Goal: Information Seeking & Learning: Learn about a topic

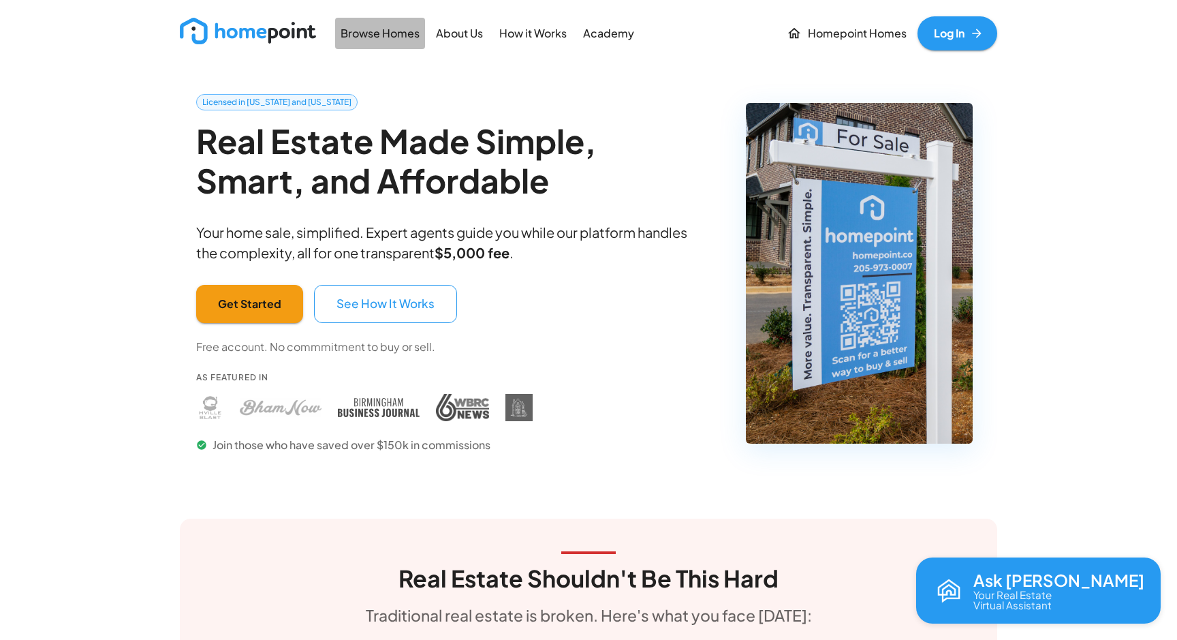
click at [379, 28] on p "Browse Homes" at bounding box center [380, 34] width 79 height 16
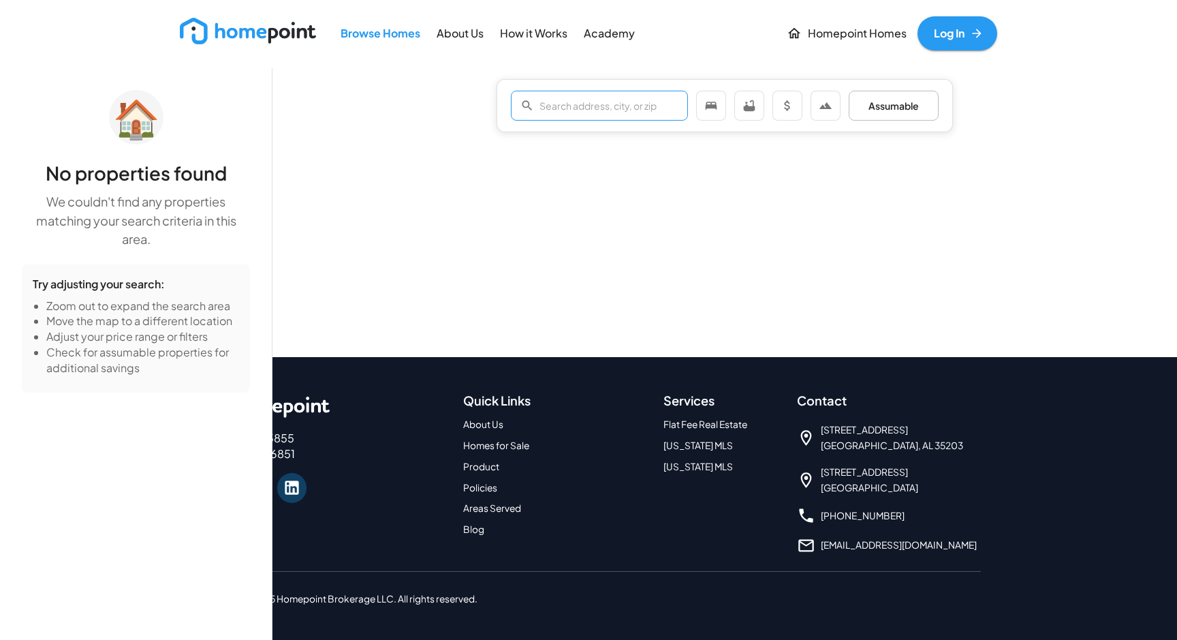
click at [576, 107] on input "text" at bounding box center [614, 105] width 149 height 27
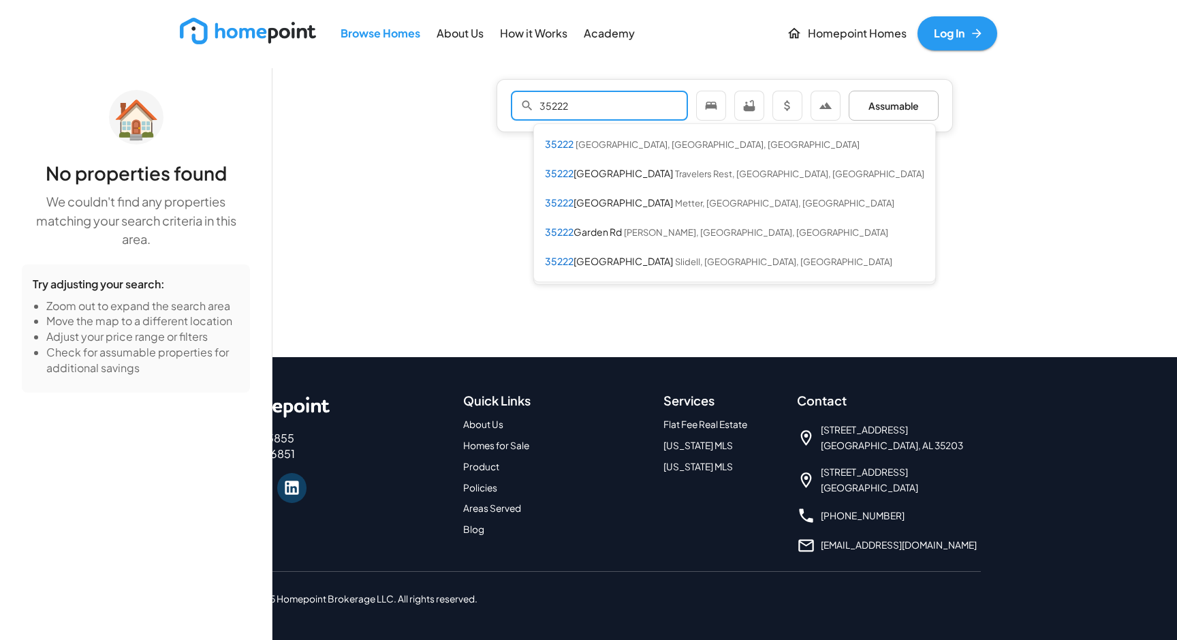
type input "35222"
click at [937, 268] on div at bounding box center [725, 354] width 905 height 572
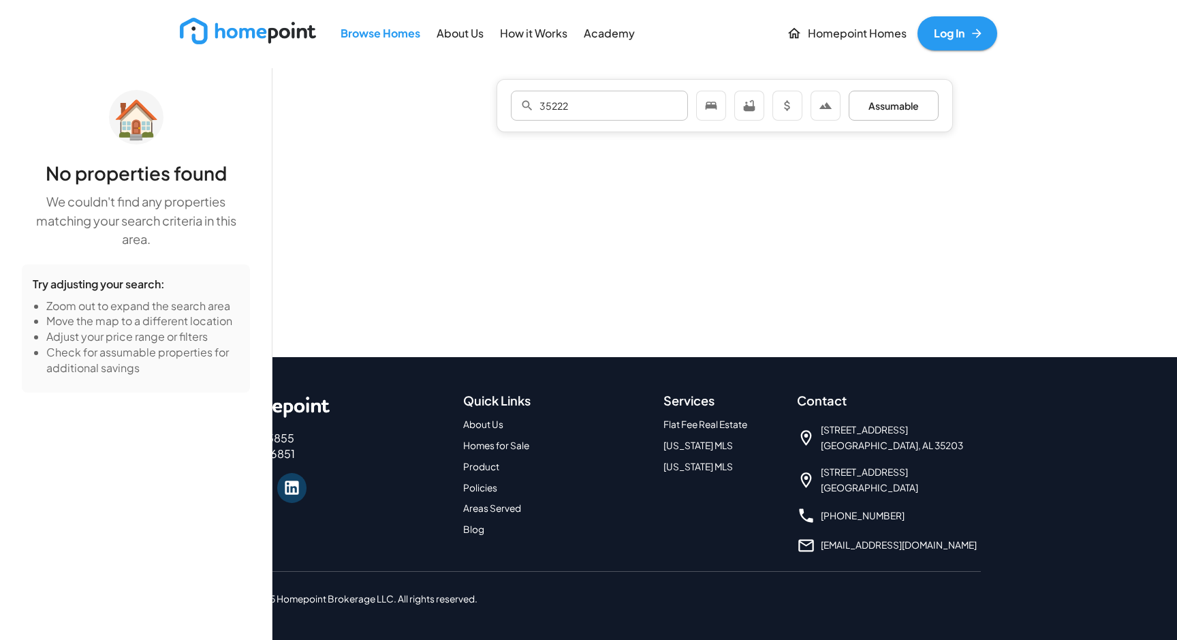
click at [281, 41] on img at bounding box center [248, 31] width 136 height 27
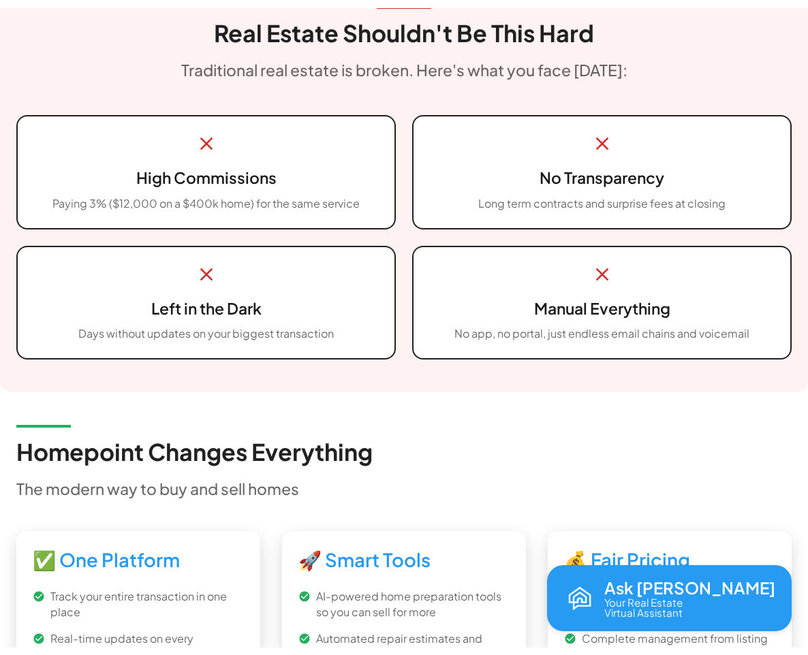
scroll to position [561, 0]
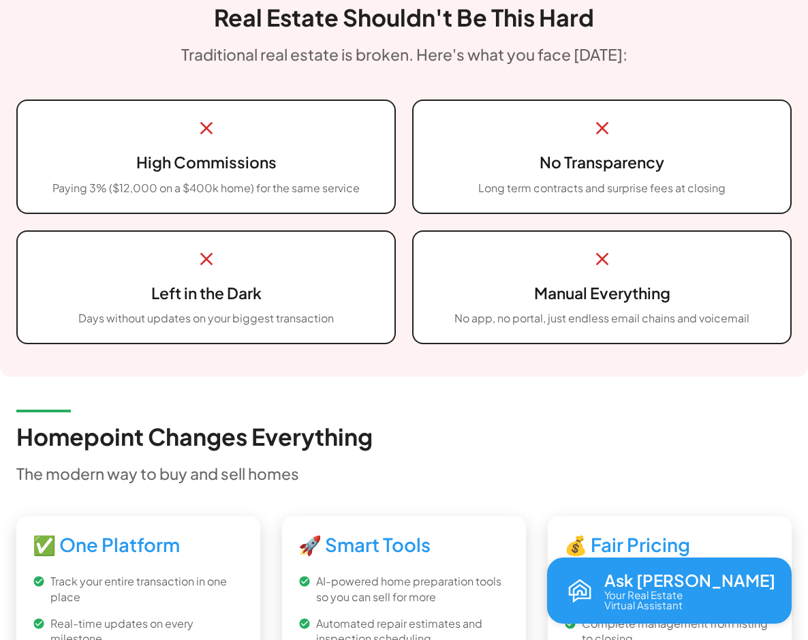
click at [534, 637] on div "🚀 Smart Tools AI-powered home preparation tools so you can sell for more Automa…" at bounding box center [404, 613] width 266 height 211
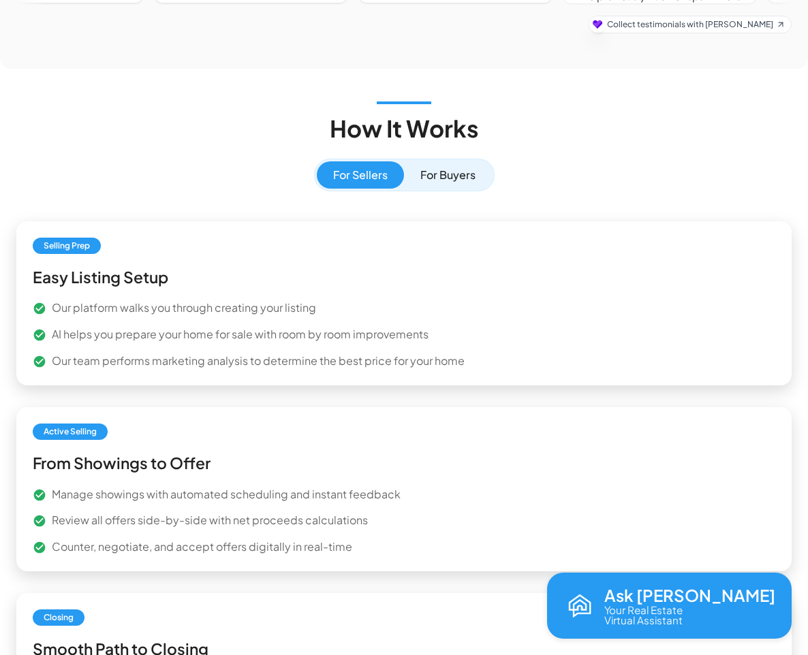
scroll to position [2020, 0]
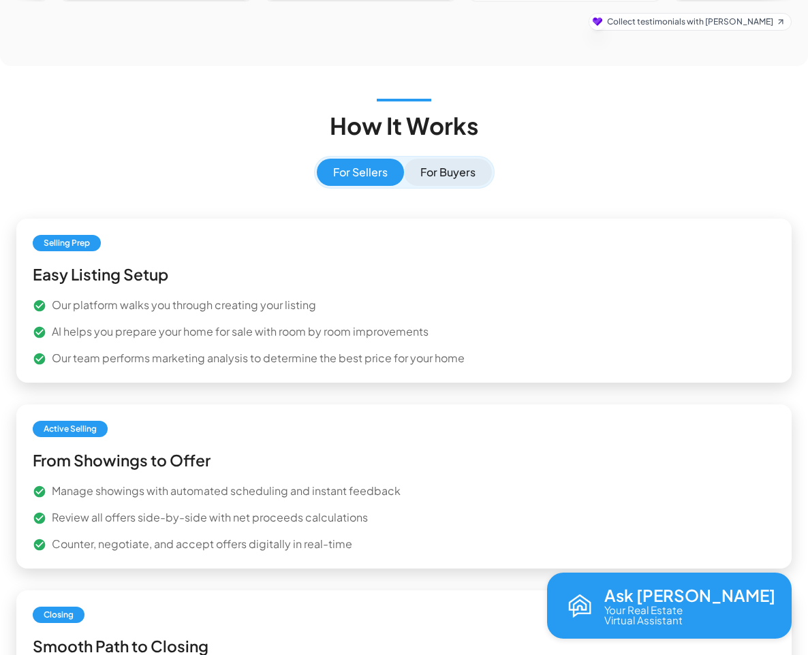
click at [451, 159] on button "For Buyers" at bounding box center [448, 172] width 88 height 27
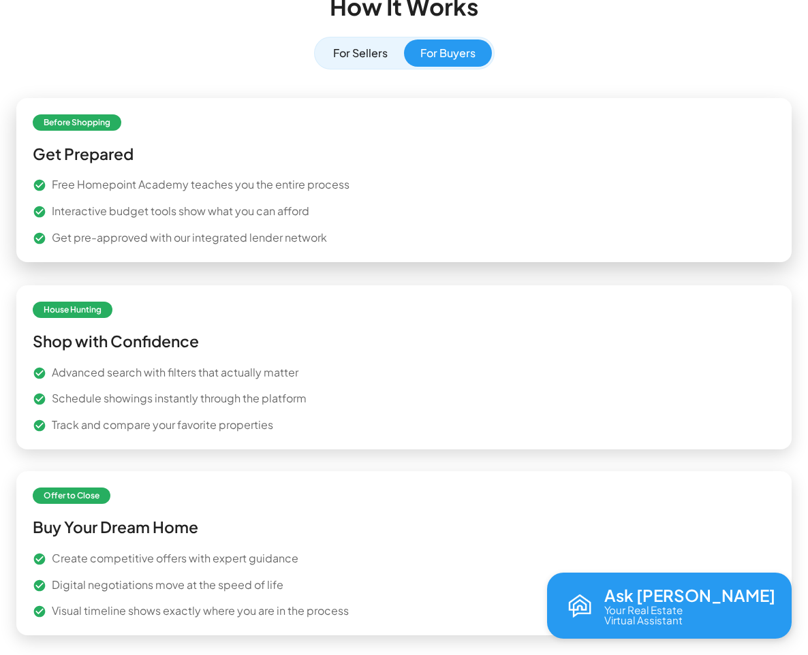
scroll to position [2121, 0]
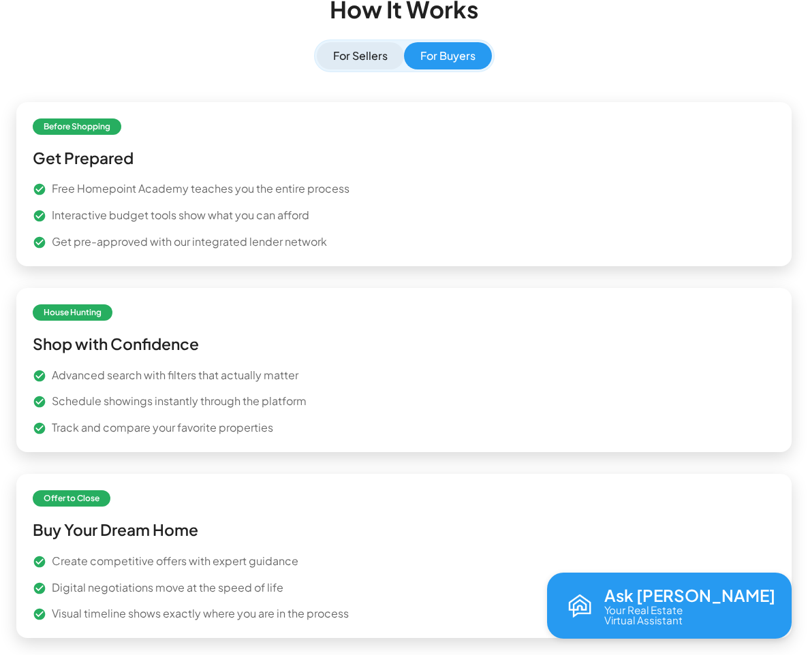
click at [349, 48] on button "For Sellers" at bounding box center [360, 55] width 87 height 27
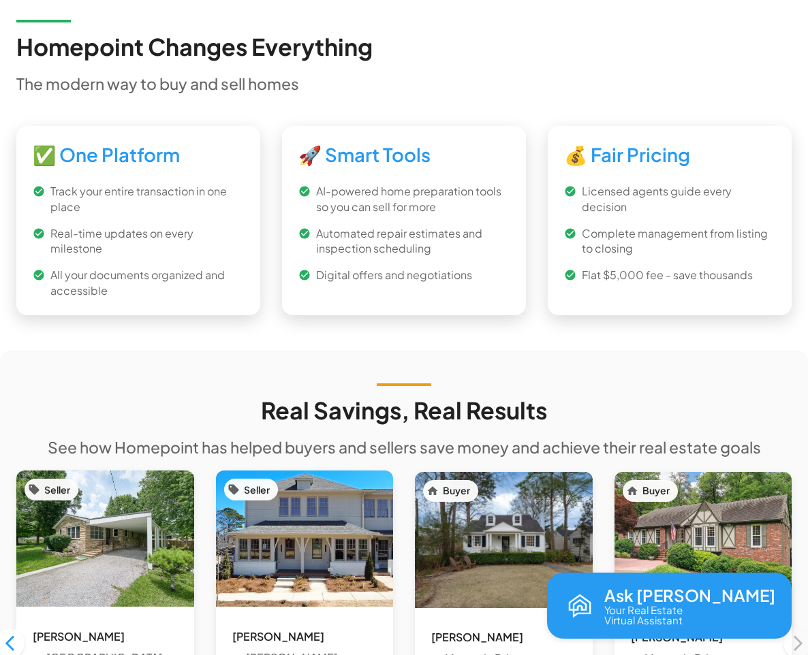
scroll to position [947, 0]
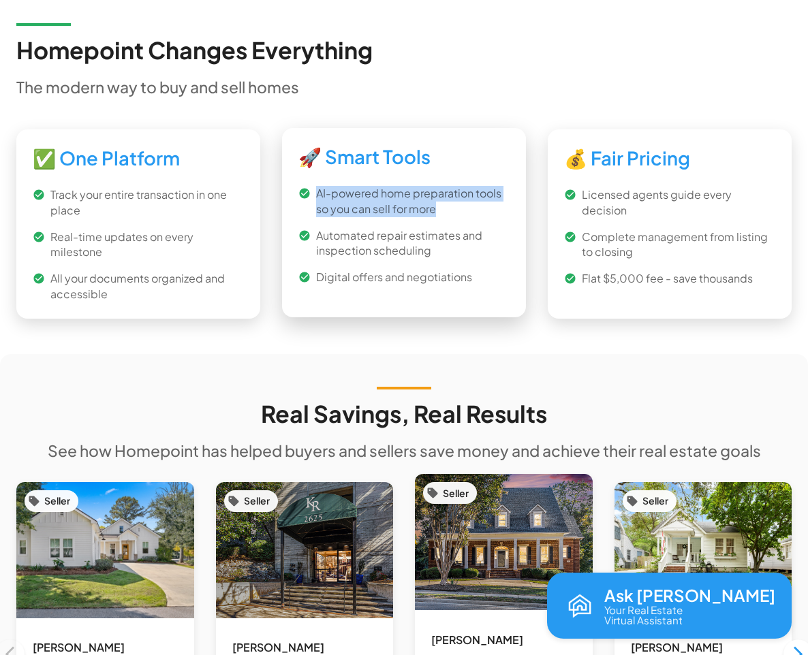
drag, startPoint x: 475, startPoint y: 285, endPoint x: 304, endPoint y: 197, distance: 192.3
click at [304, 197] on div "AI-powered home preparation tools so you can sell for more Automated repair est…" at bounding box center [403, 235] width 211 height 99
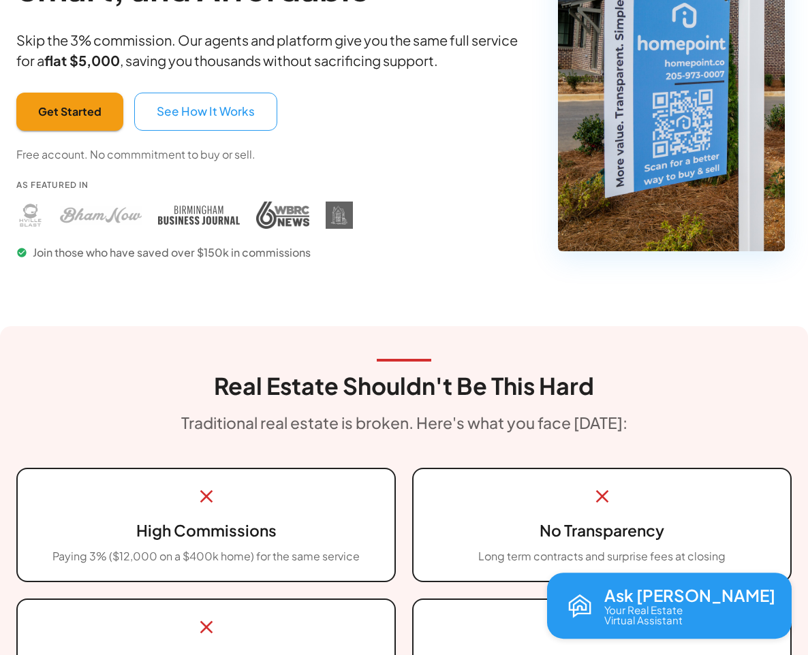
scroll to position [0, 0]
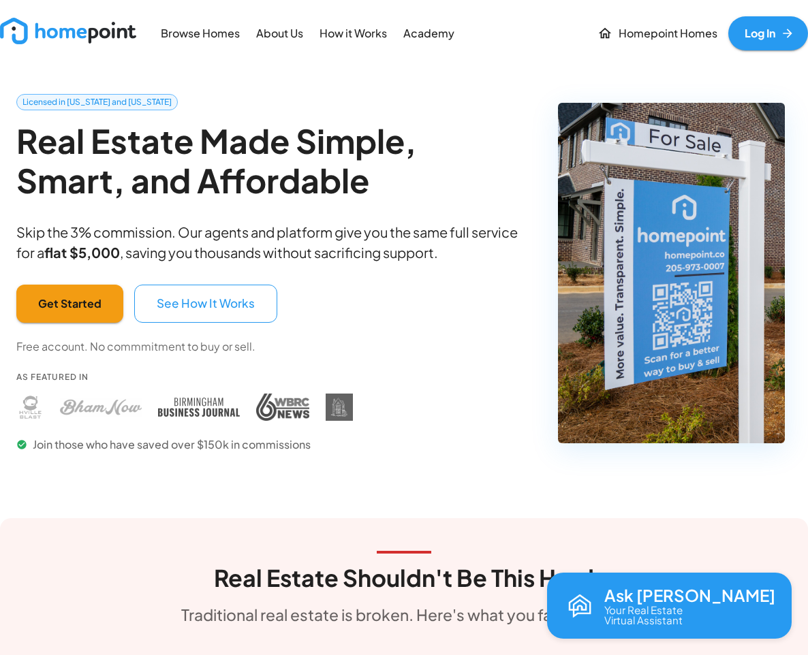
click at [426, 35] on p "Academy" at bounding box center [428, 34] width 51 height 16
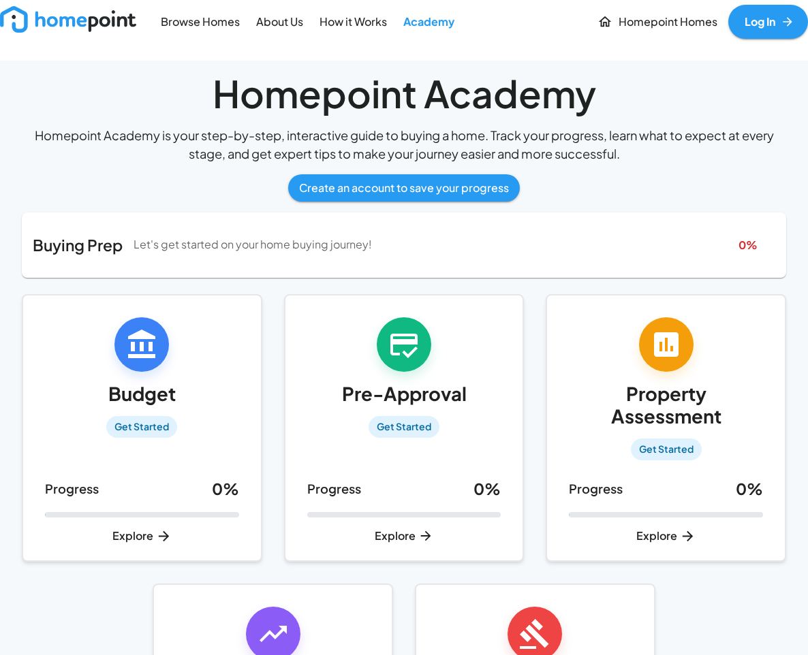
scroll to position [10, 0]
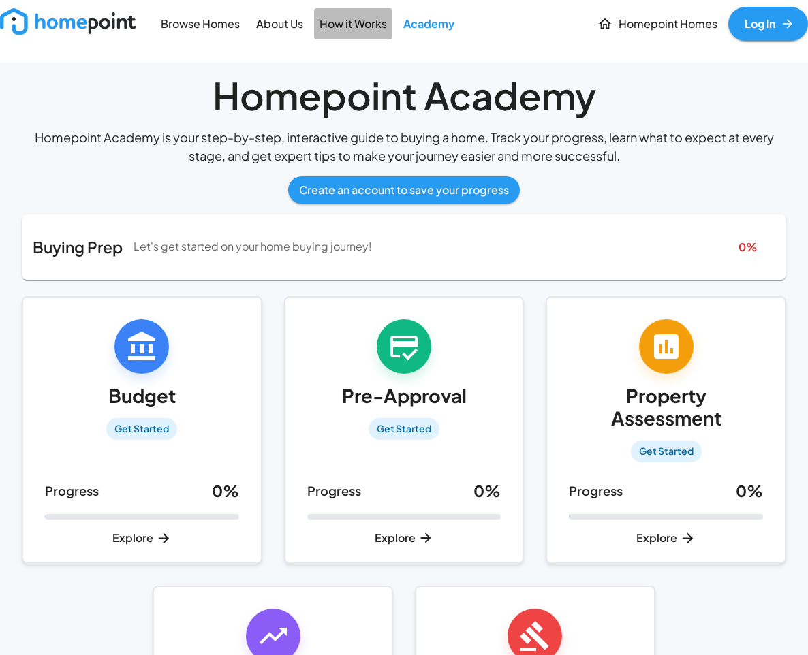
click at [365, 27] on p "How it Works" at bounding box center [353, 24] width 67 height 16
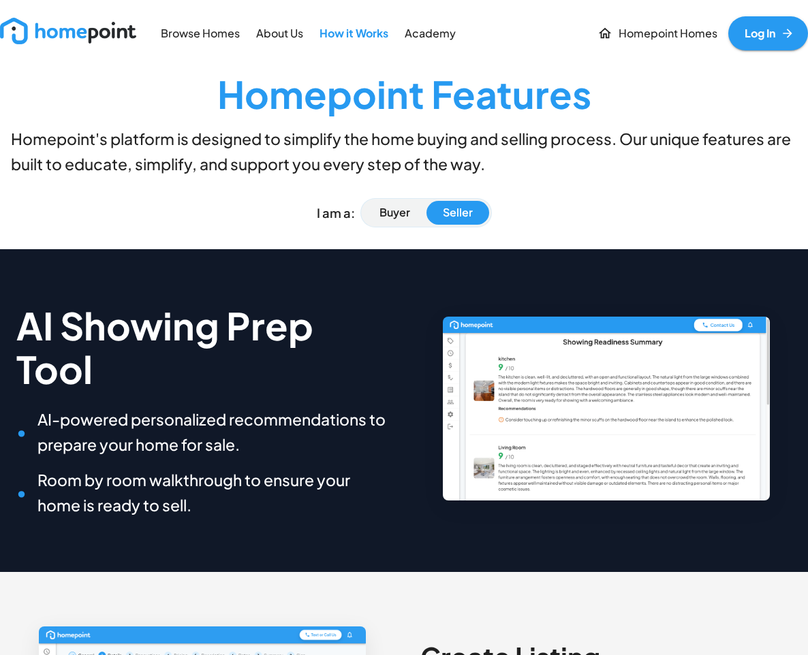
click at [279, 37] on p "About Us" at bounding box center [279, 34] width 47 height 16
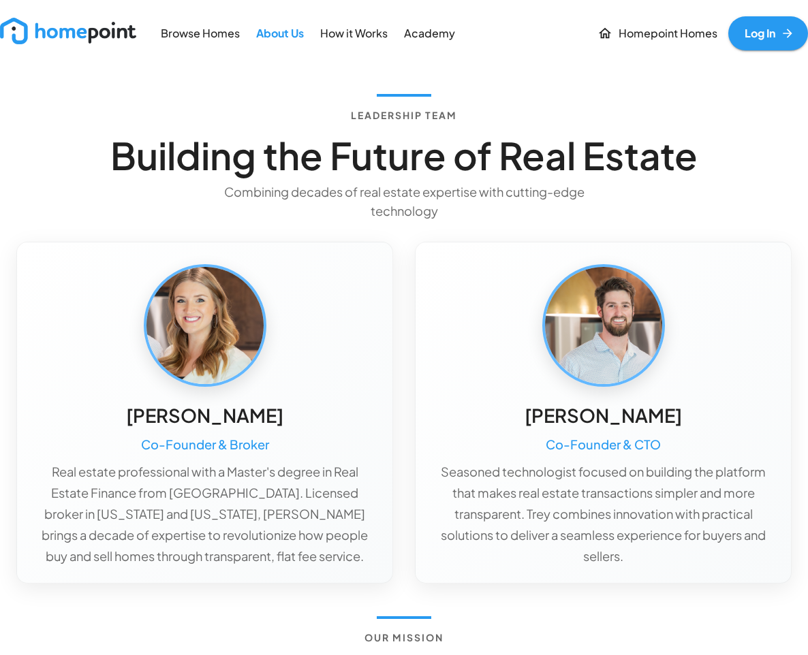
click at [209, 40] on p "Browse Homes" at bounding box center [200, 34] width 79 height 16
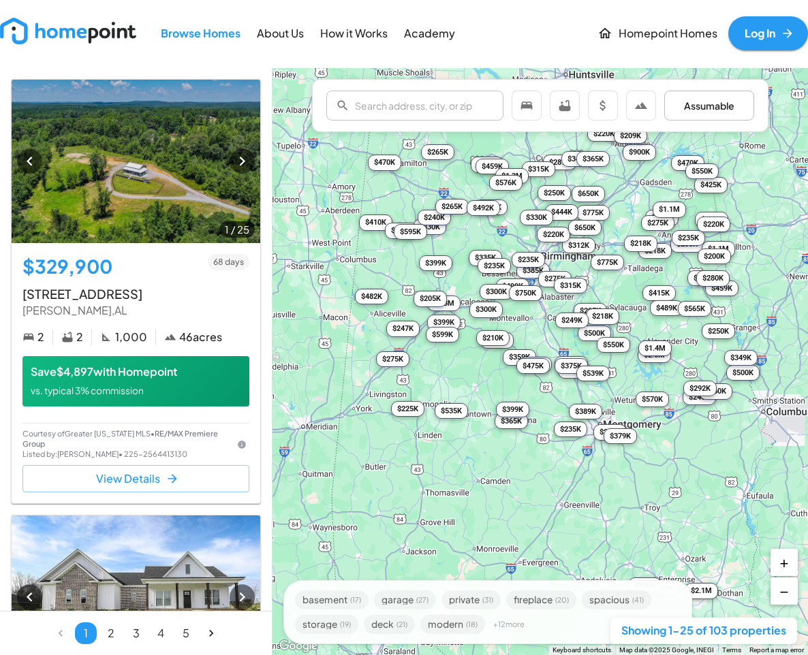
click at [97, 36] on img at bounding box center [68, 31] width 136 height 27
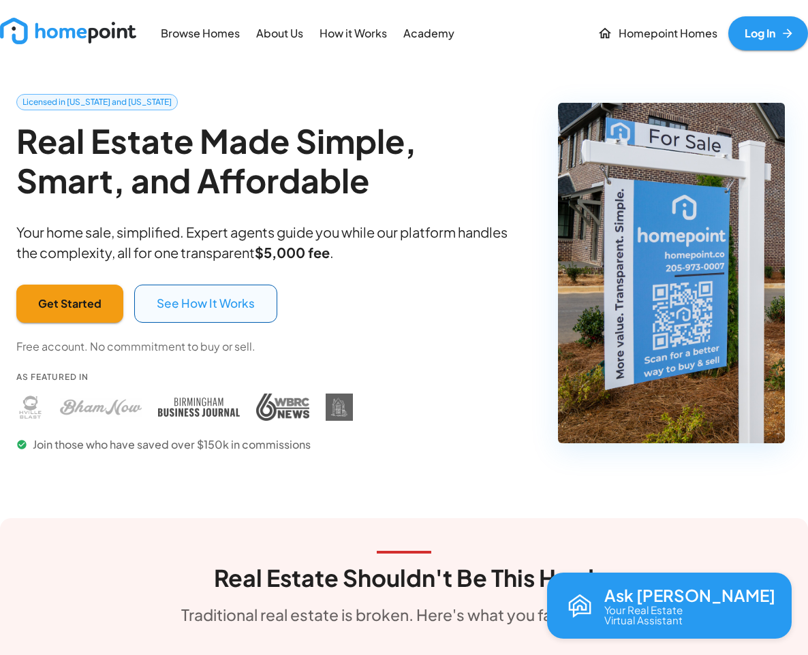
click at [191, 302] on button "See How It Works" at bounding box center [205, 304] width 143 height 38
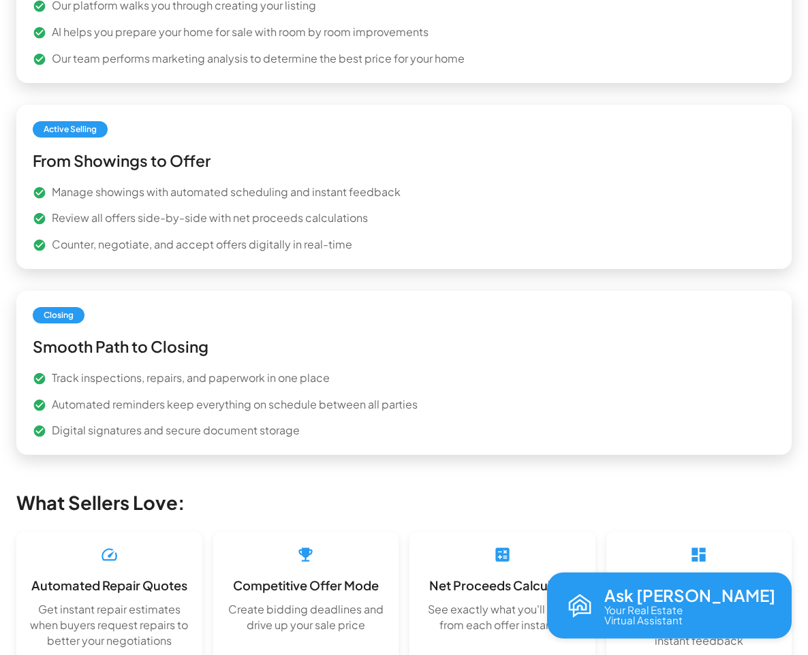
scroll to position [2055, 0]
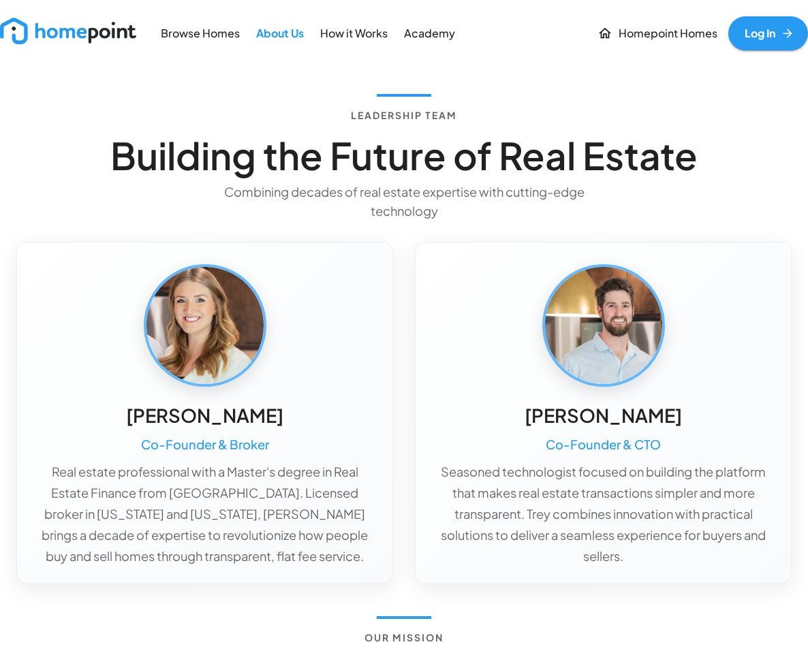
click at [68, 36] on img at bounding box center [68, 31] width 136 height 27
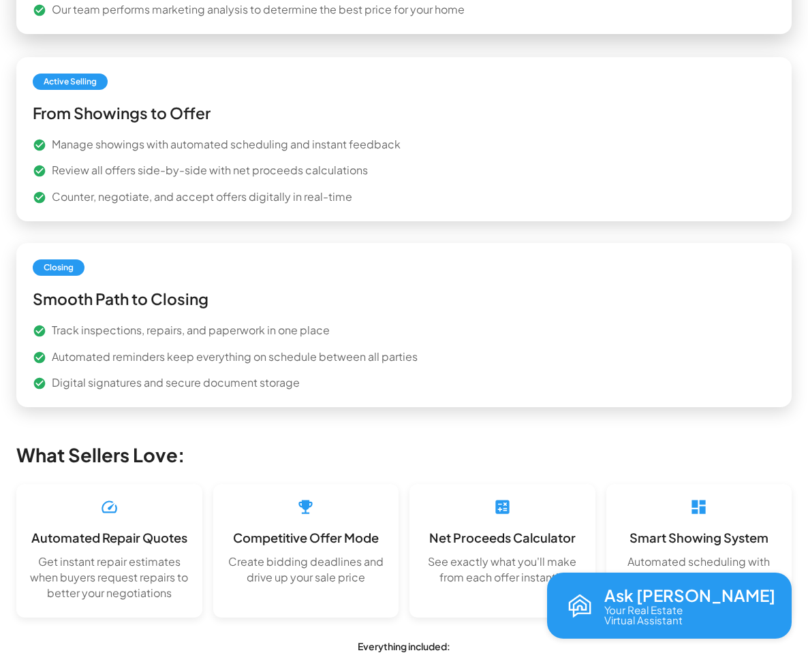
scroll to position [2087, 0]
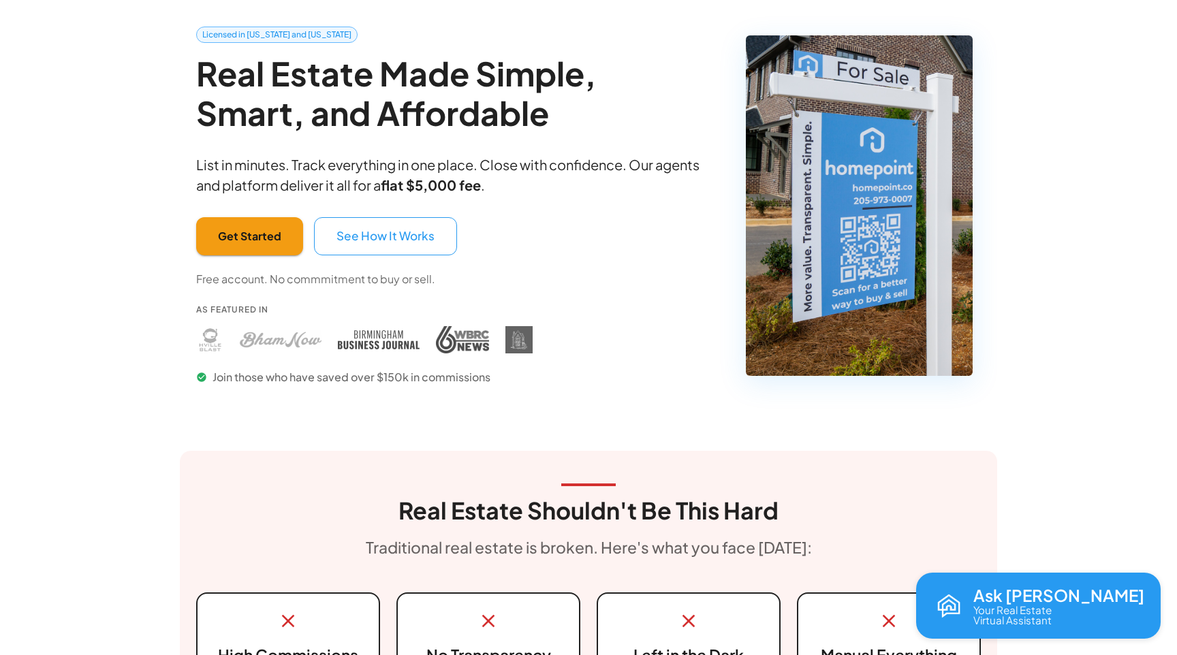
scroll to position [0, 0]
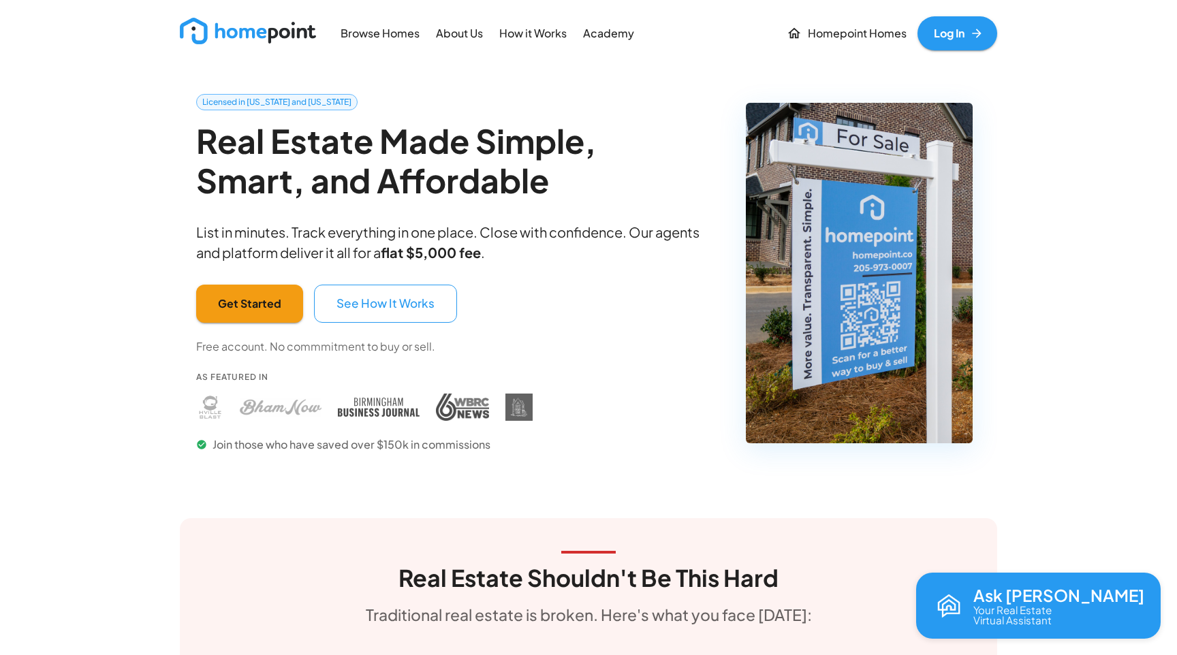
click at [288, 31] on img at bounding box center [248, 31] width 136 height 27
